Goal: Information Seeking & Learning: Learn about a topic

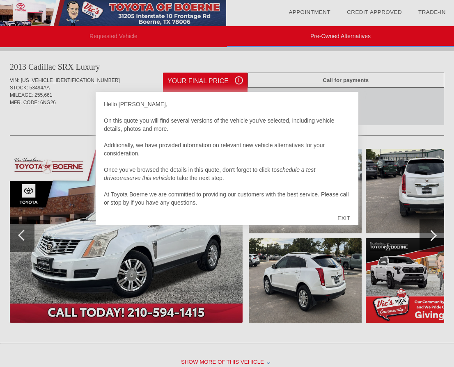
click at [116, 74] on div at bounding box center [227, 183] width 454 height 367
click at [239, 81] on div at bounding box center [227, 183] width 454 height 367
click at [344, 214] on div "EXIT" at bounding box center [343, 218] width 29 height 25
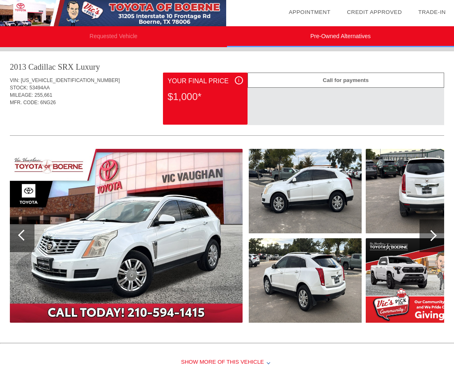
scroll to position [43, 0]
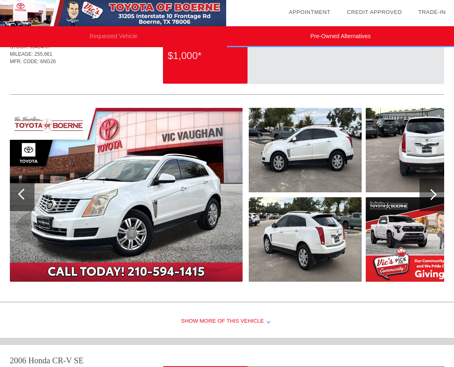
click at [173, 202] on img at bounding box center [126, 195] width 232 height 174
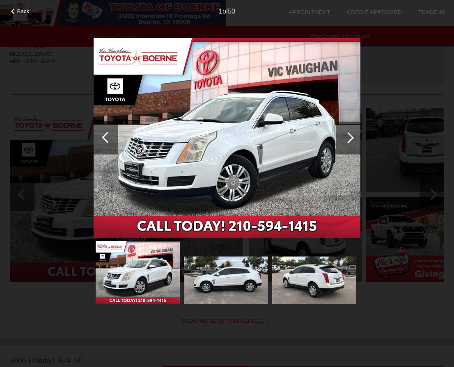
click at [353, 140] on div at bounding box center [347, 137] width 25 height 33
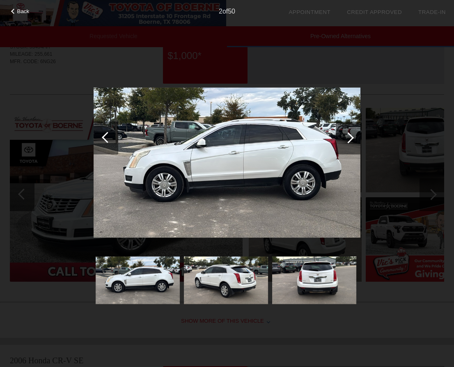
click at [353, 140] on div at bounding box center [347, 137] width 25 height 33
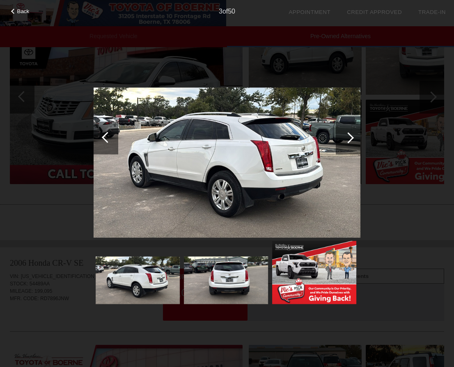
scroll to position [205, 0]
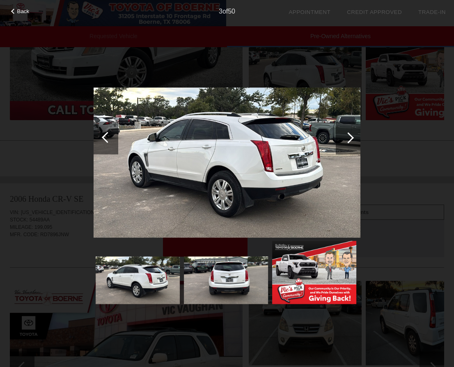
click at [349, 141] on div at bounding box center [347, 137] width 11 height 11
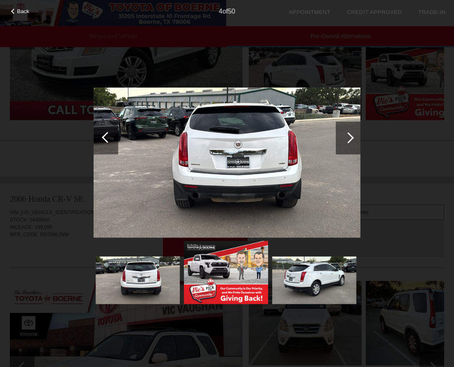
click at [346, 143] on div at bounding box center [347, 137] width 25 height 33
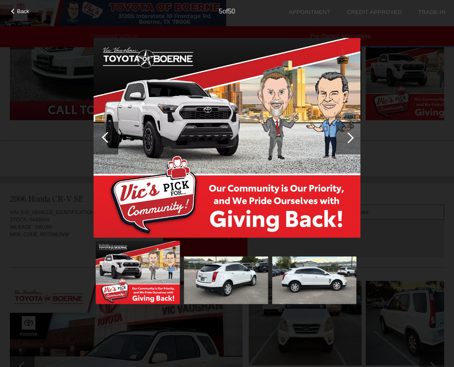
click at [346, 143] on div at bounding box center [347, 137] width 25 height 33
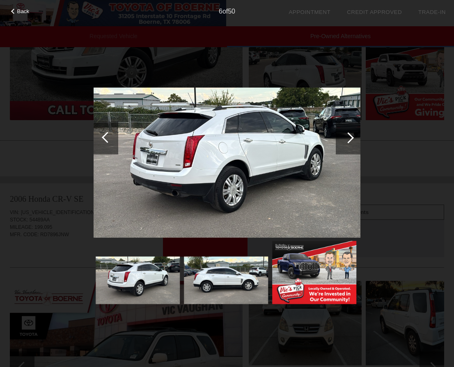
click at [346, 143] on div at bounding box center [347, 137] width 25 height 33
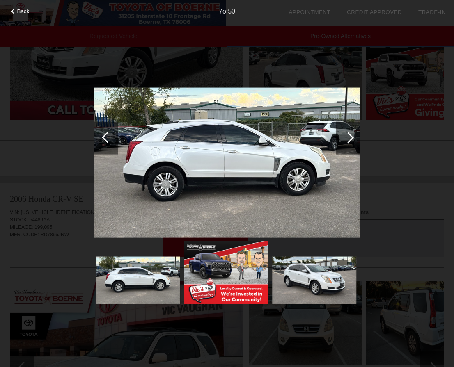
click at [346, 143] on div at bounding box center [347, 137] width 25 height 33
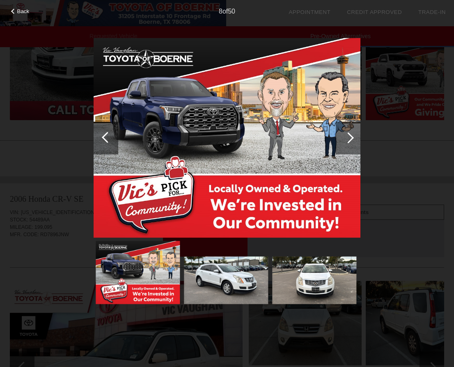
click at [346, 143] on div at bounding box center [347, 137] width 25 height 33
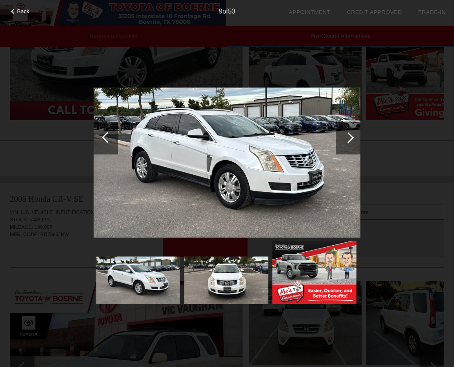
click at [383, 132] on div "Back 9 of 50" at bounding box center [227, 183] width 454 height 367
click at [387, 172] on div "Back 9 of 50" at bounding box center [227, 183] width 454 height 367
click at [348, 143] on div at bounding box center [347, 137] width 11 height 11
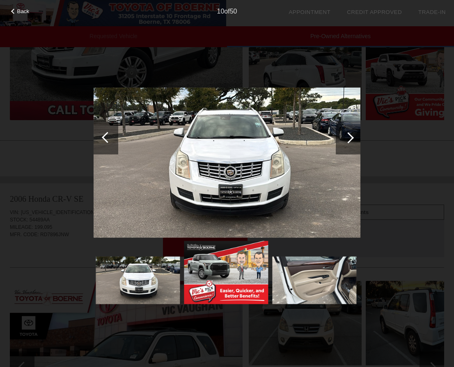
click at [385, 144] on div "Back 10 of 50" at bounding box center [227, 183] width 454 height 367
click at [340, 52] on div at bounding box center [226, 172] width 267 height 269
click at [29, 9] on span "Back" at bounding box center [23, 11] width 12 height 6
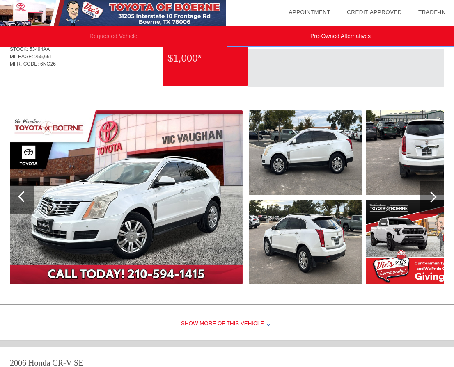
scroll to position [0, 0]
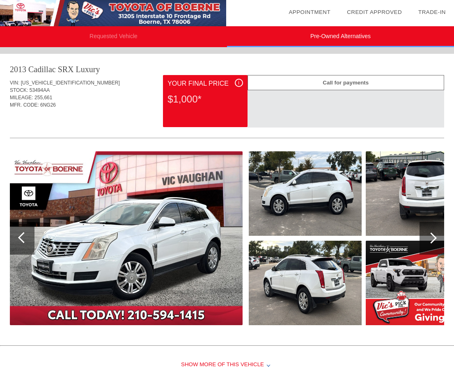
click at [235, 84] on div "i" at bounding box center [239, 83] width 8 height 8
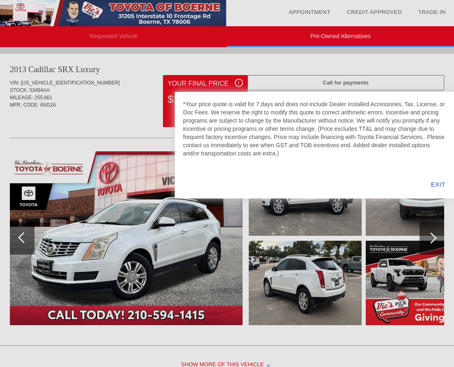
click at [441, 182] on div "EXIT" at bounding box center [438, 185] width 32 height 28
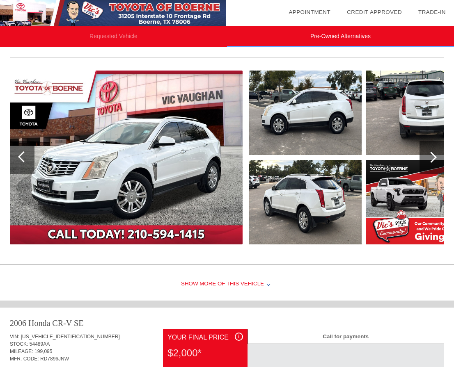
scroll to position [205, 0]
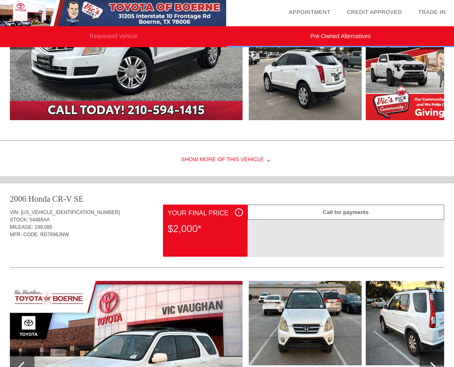
click at [249, 165] on div "Show More of this Vehicle" at bounding box center [227, 160] width 454 height 33
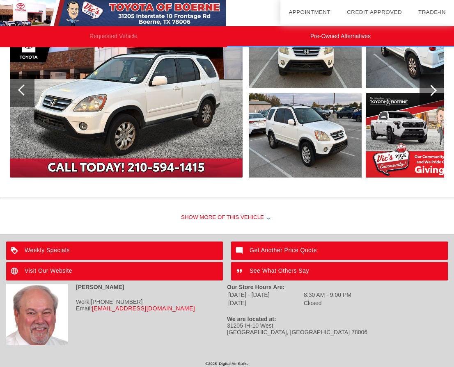
scroll to position [669, 0]
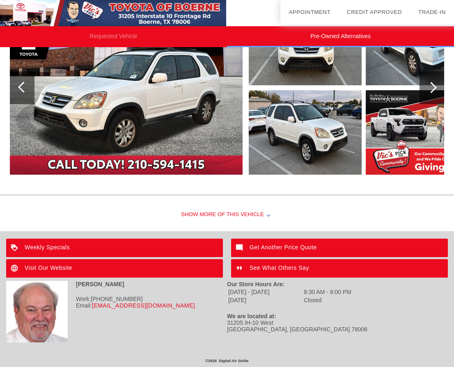
click at [239, 220] on div "Show More of this Vehicle" at bounding box center [227, 214] width 454 height 33
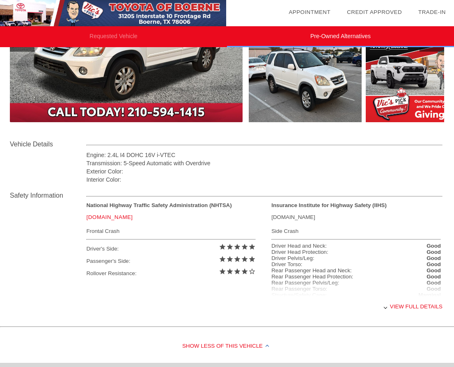
scroll to position [751, 0]
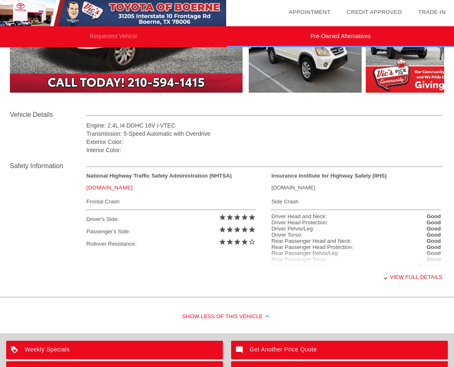
click at [425, 279] on div "View full details" at bounding box center [264, 277] width 356 height 20
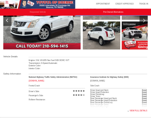
scroll to position [54, 0]
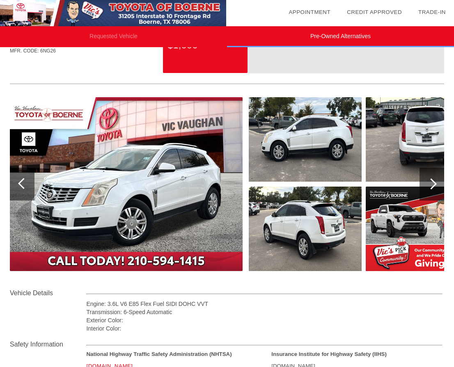
click at [105, 207] on img at bounding box center [126, 184] width 232 height 174
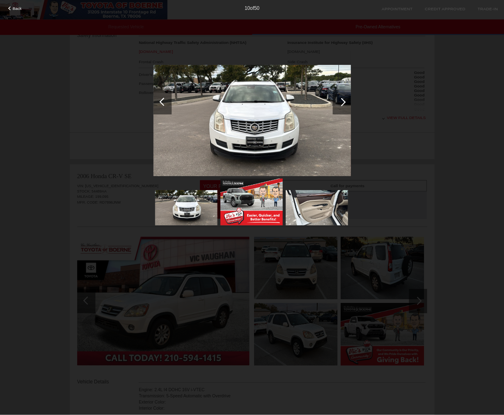
scroll to position [351, 0]
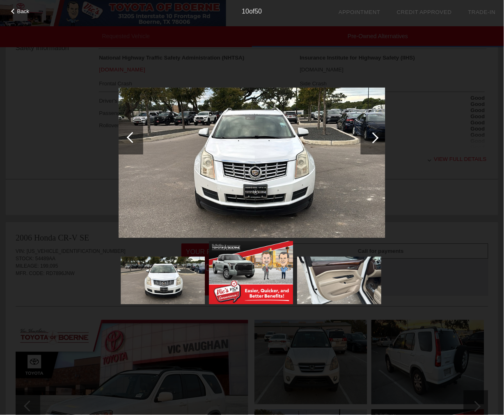
drag, startPoint x: 22, startPoint y: 10, endPoint x: 18, endPoint y: 14, distance: 5.6
click at [22, 10] on span "Back" at bounding box center [23, 11] width 12 height 6
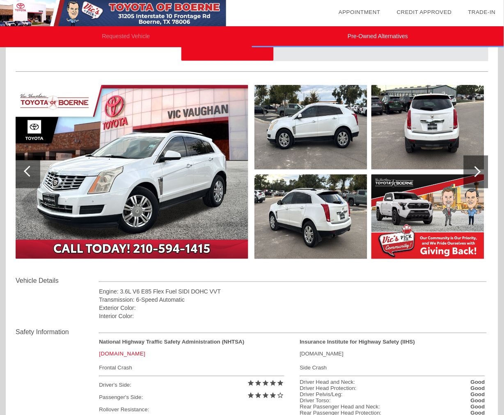
scroll to position [0, 0]
